Goal: Task Accomplishment & Management: Use online tool/utility

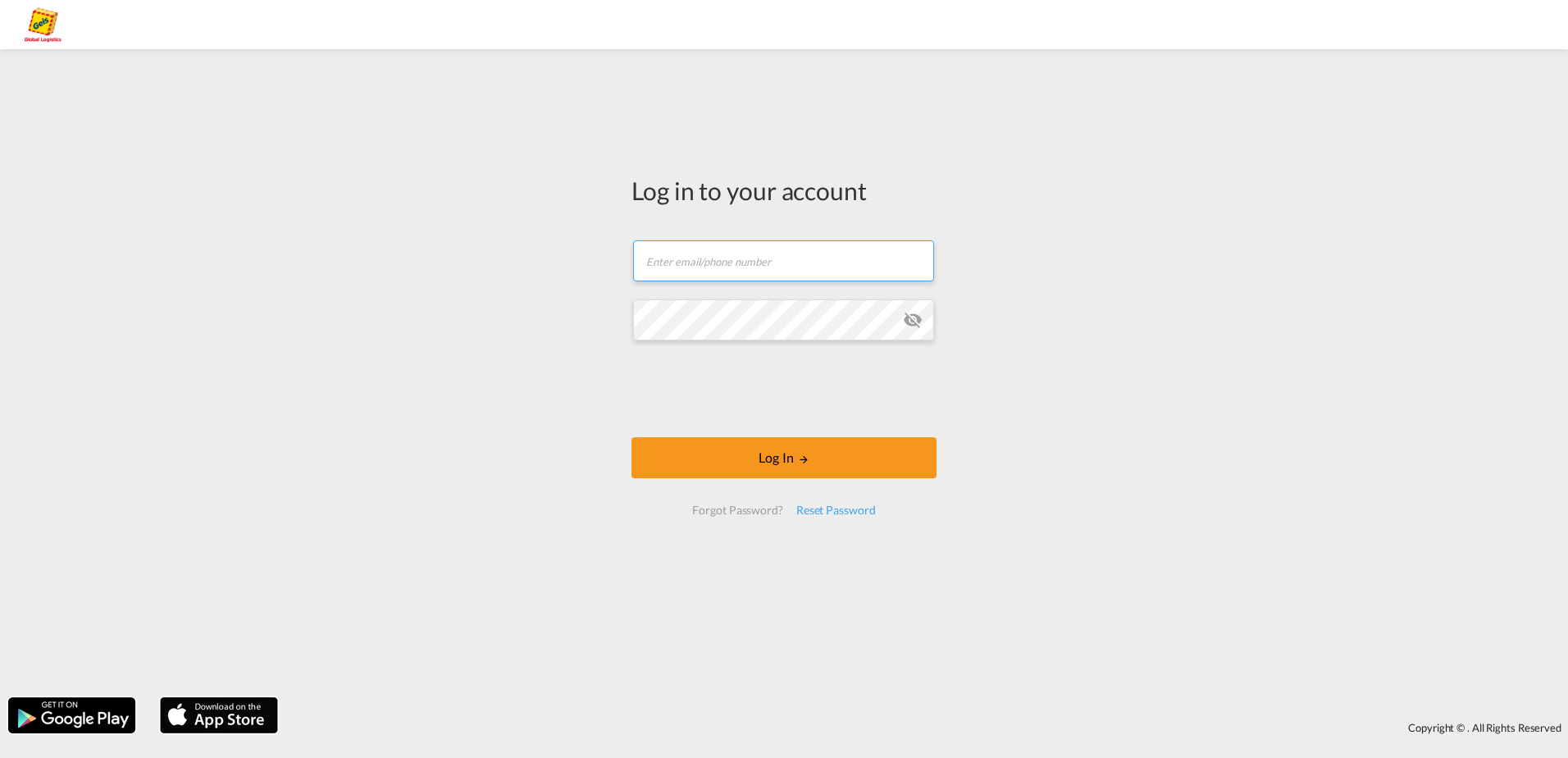
click at [737, 266] on input "text" at bounding box center [784, 261] width 301 height 41
paste input "[PERSON_NAME][EMAIL_ADDRESS][PERSON_NAME][PERSON_NAME][DOMAIN_NAME]"
type input "[PERSON_NAME][EMAIL_ADDRESS][PERSON_NAME][PERSON_NAME][DOMAIN_NAME]"
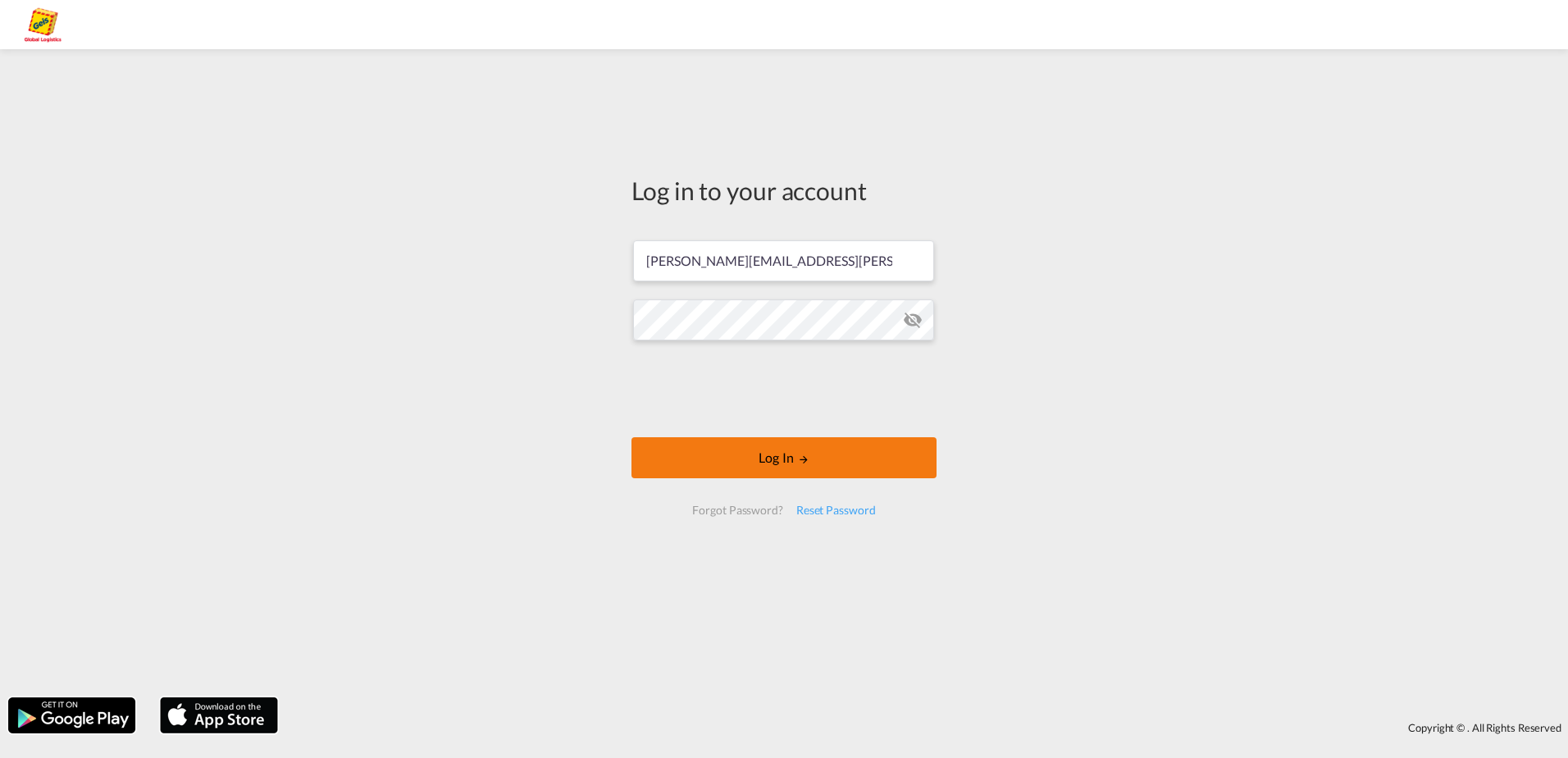
click at [757, 457] on button "Log In" at bounding box center [784, 457] width 305 height 41
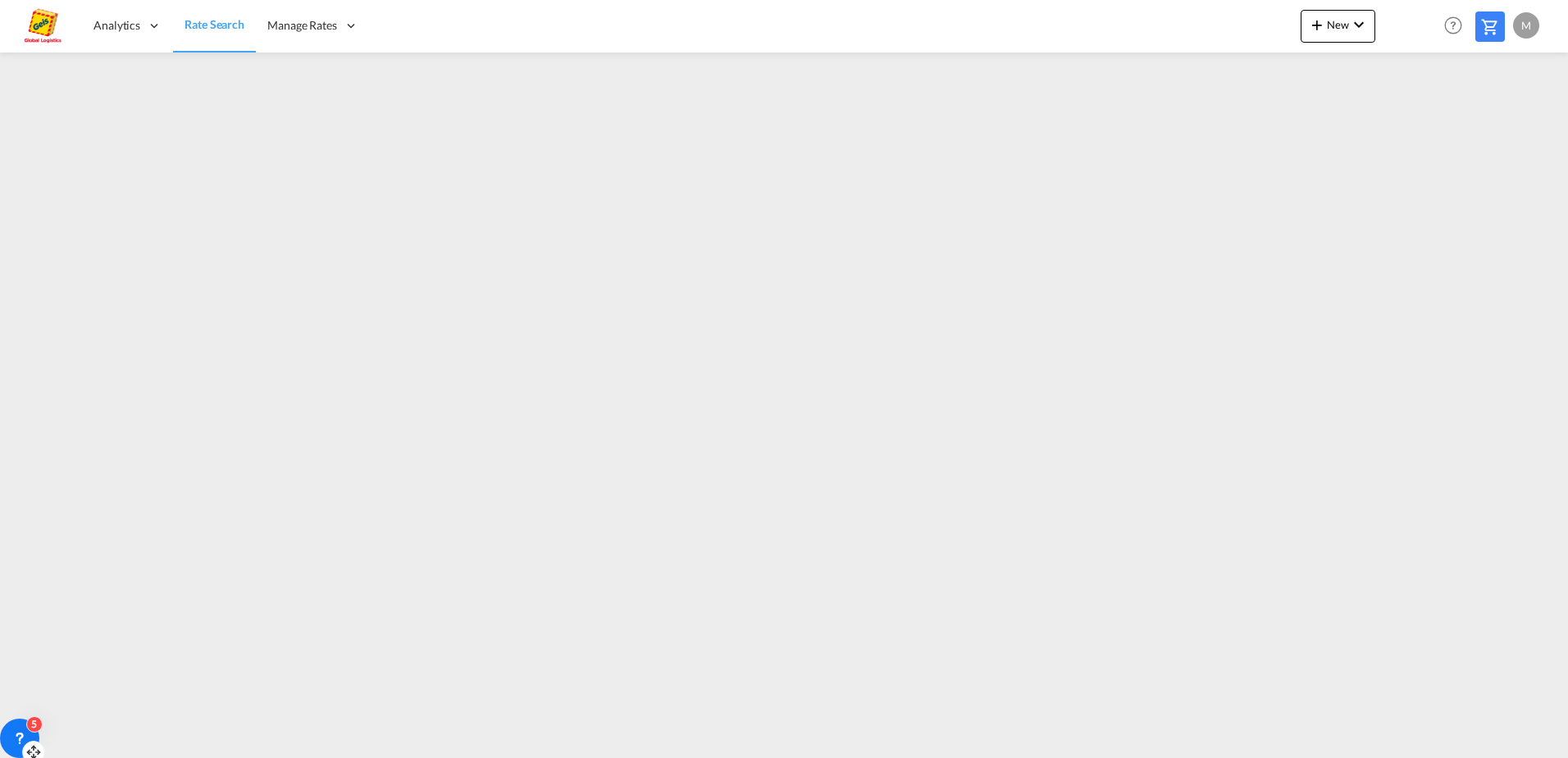
click at [33, 720] on div "5" at bounding box center [34, 724] width 17 height 17
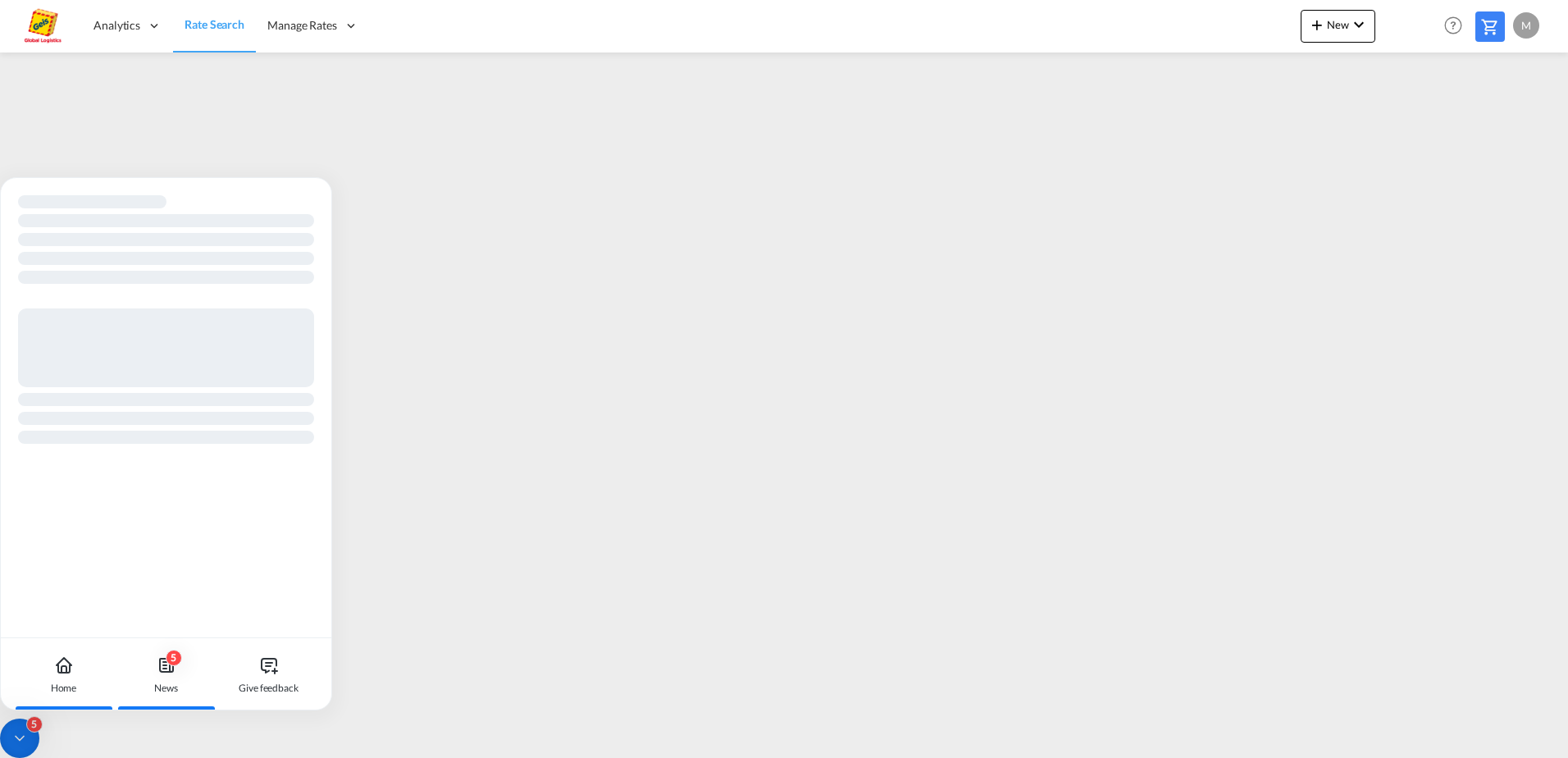
click at [165, 669] on icon at bounding box center [165, 669] width 4 height 0
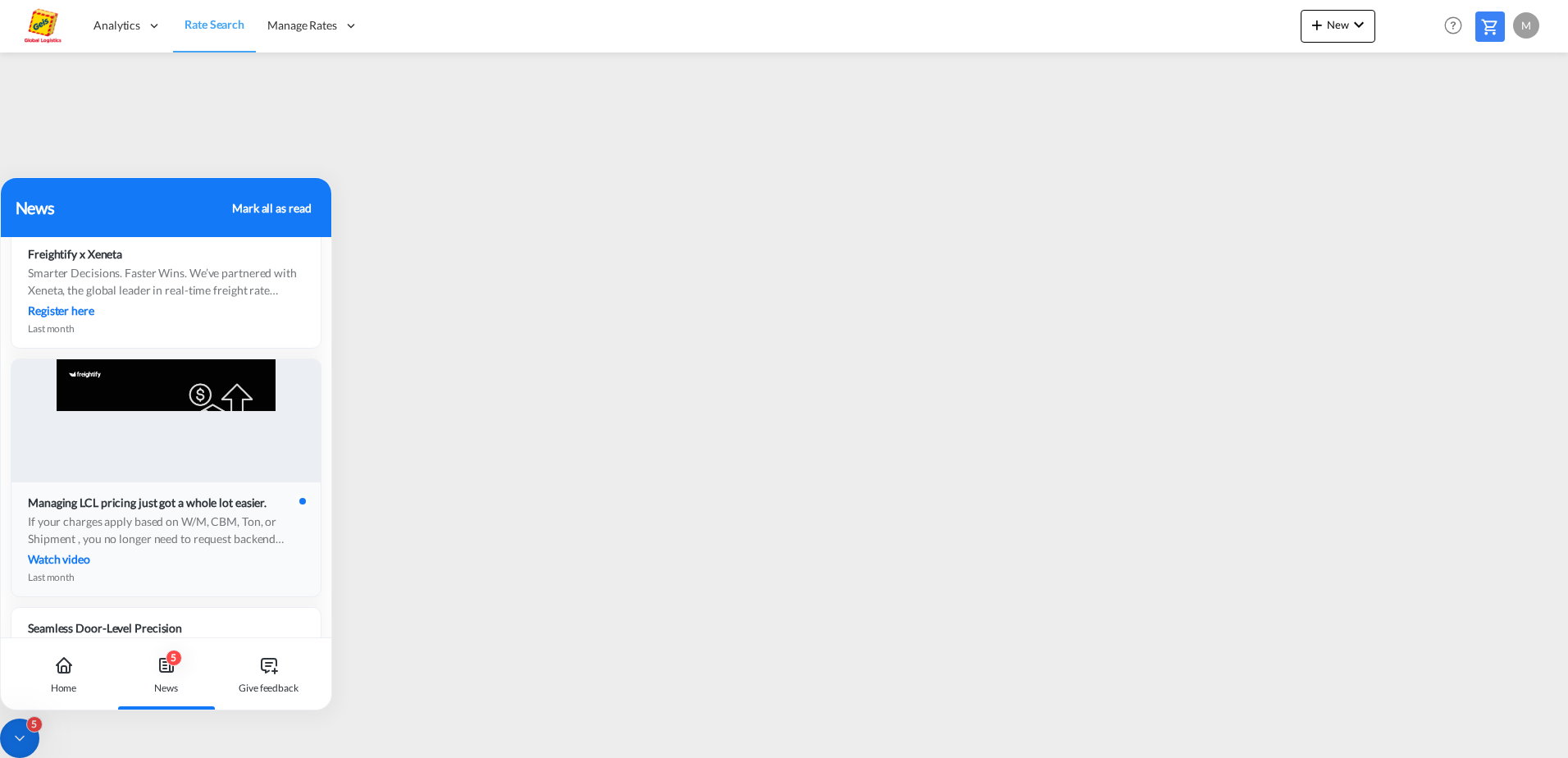
scroll to position [492, 0]
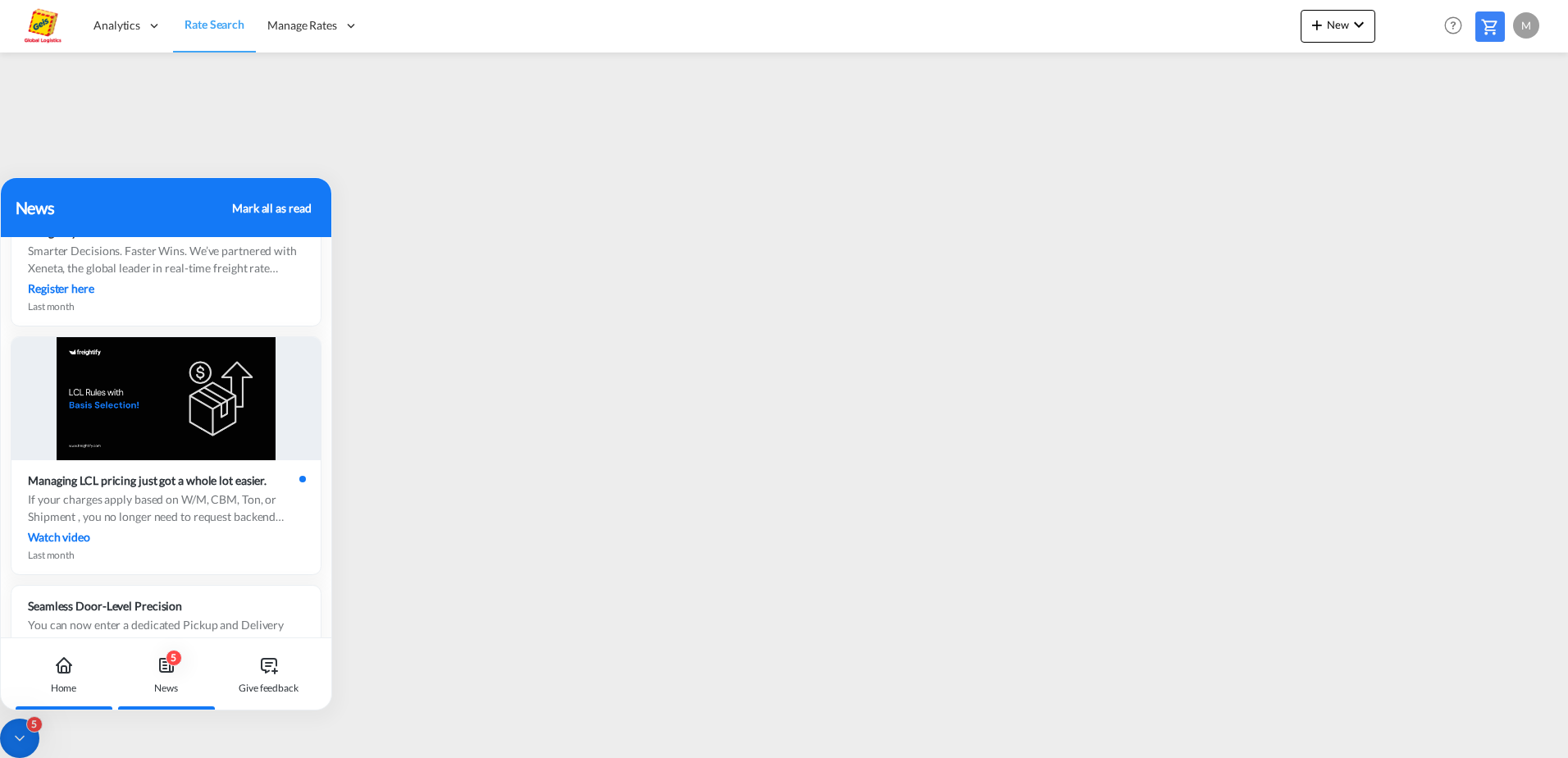
click at [55, 668] on icon at bounding box center [64, 665] width 19 height 19
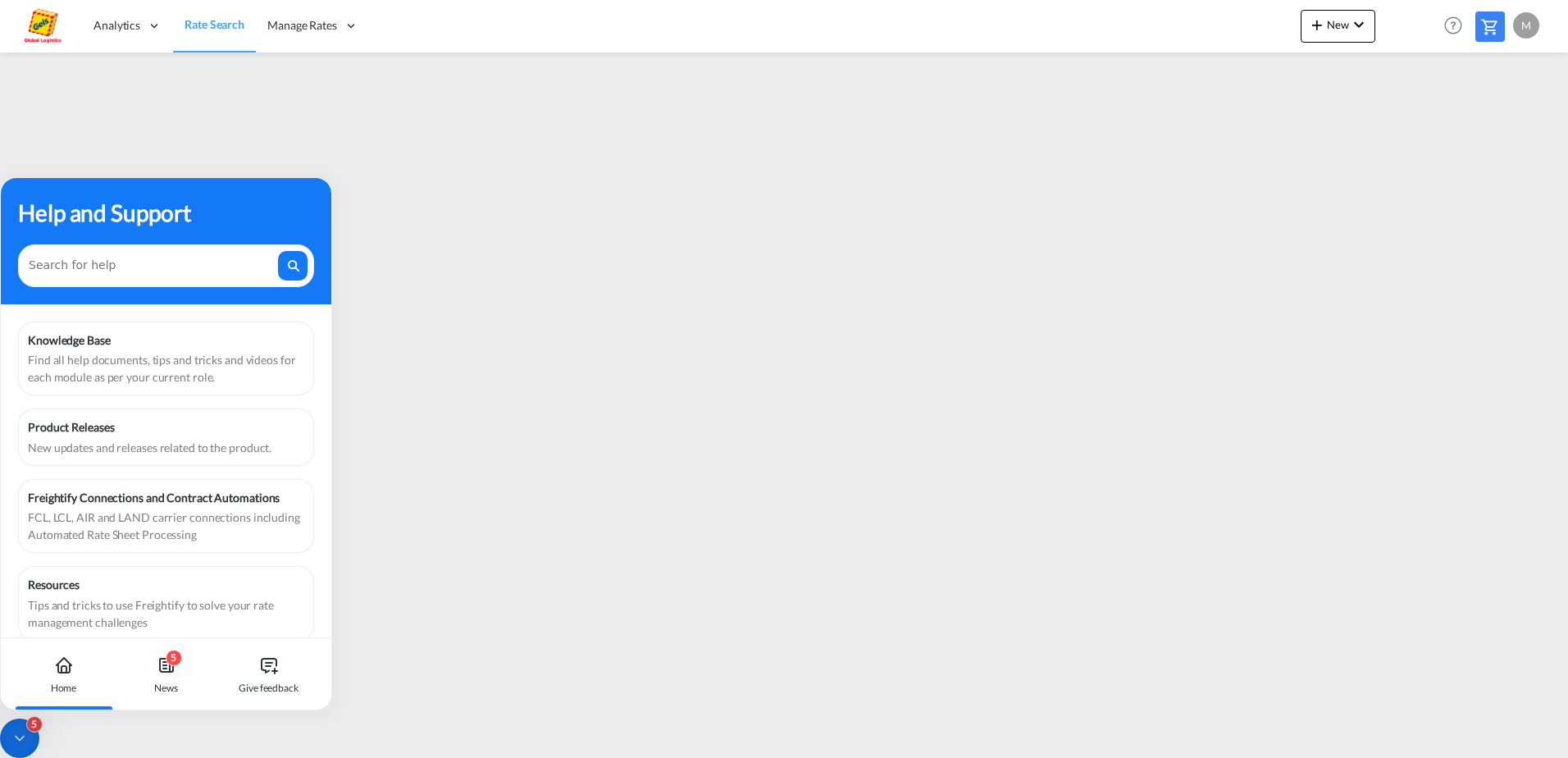
click at [18, 736] on icon at bounding box center [19, 738] width 17 height 17
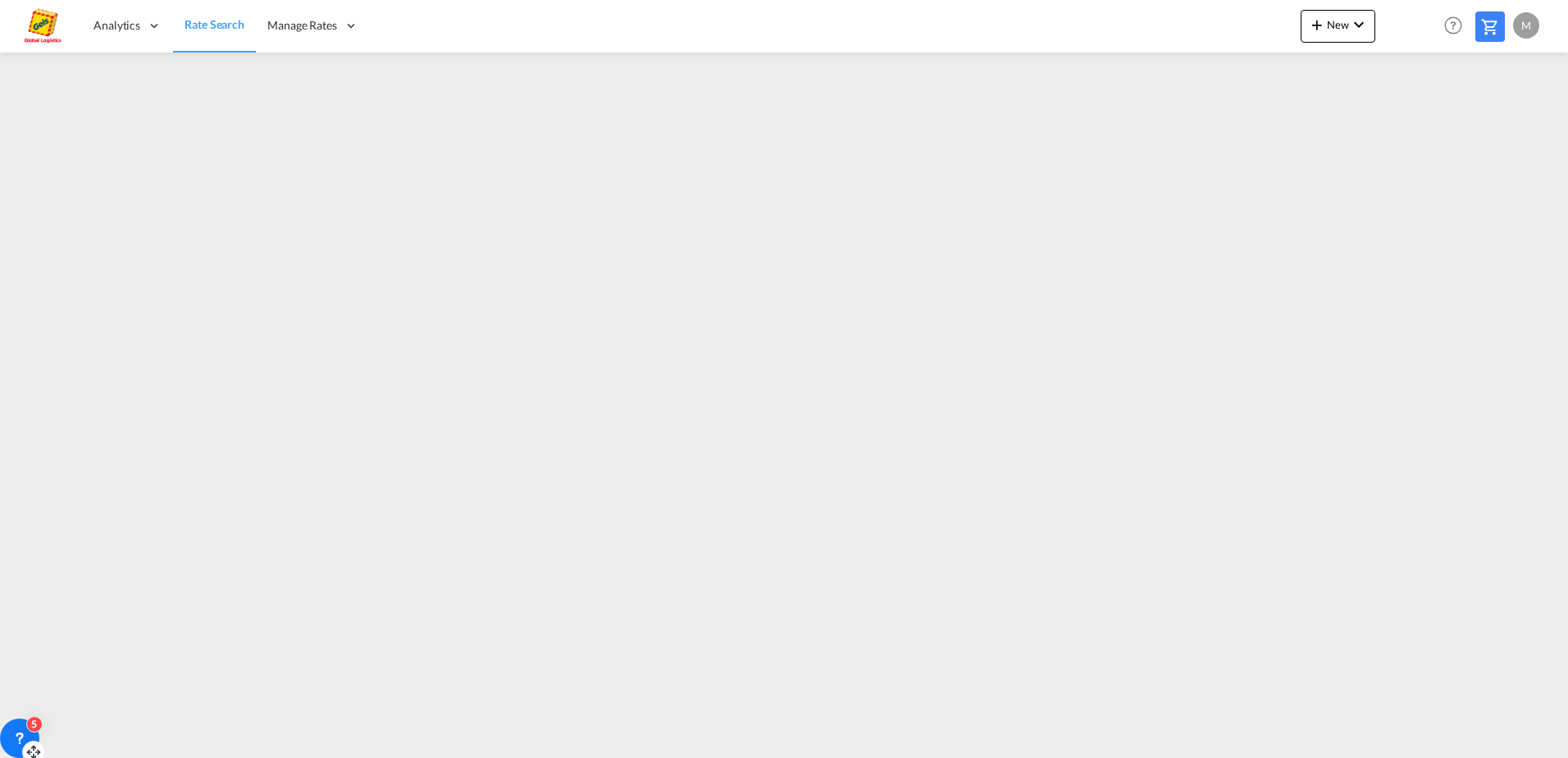
click at [36, 11] on img at bounding box center [43, 26] width 37 height 37
click at [1530, 26] on div "M" at bounding box center [1526, 25] width 26 height 26
click at [1485, 127] on button "Logout" at bounding box center [1508, 125] width 107 height 33
